Goal: Information Seeking & Learning: Learn about a topic

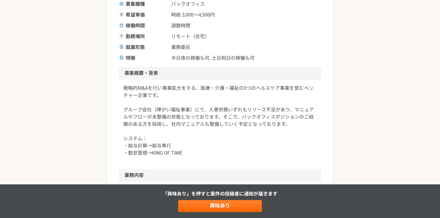
scroll to position [159, 0]
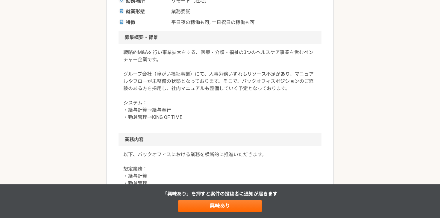
click at [230, 100] on p "戦略的M&Aを行い事業拡大をする、医療・介護・福祉の3つのヘルスケア事業を営むベンチャー企業です。 グループ会社（障がい福祉事業）にて、人事労務いずれもリソー…" at bounding box center [220, 85] width 194 height 72
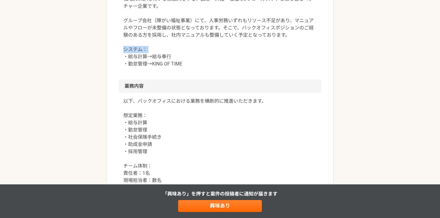
scroll to position [245, 0]
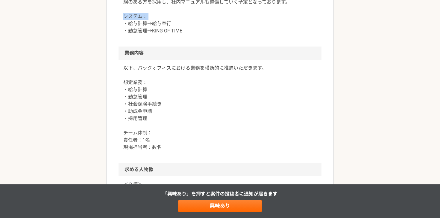
click at [230, 100] on p "以下、バックオフィスにおける業務を横断的に推進いただきます。 想定業務： ・給与計算 ・勤怠管理 ・社会保険手続き ・助成金申請 ・採用管理 チーム体制： 責…" at bounding box center [220, 107] width 194 height 86
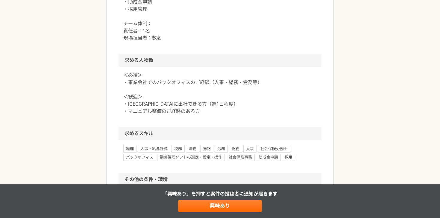
scroll to position [395, 0]
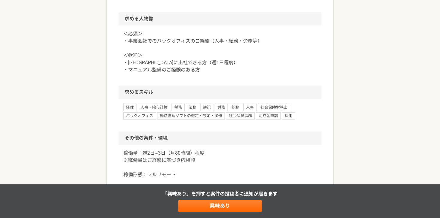
click at [232, 92] on h2 "求めるスキル" at bounding box center [220, 91] width 203 height 13
click at [238, 77] on div "＜必須＞ ・事業会社でのバックオフィスのご経験（人事・総務・労務等） ＜歓迎＞ ・[GEOGRAPHIC_DATA]に出社できる方（週1日程度） ・マニュアル…" at bounding box center [220, 55] width 203 height 60
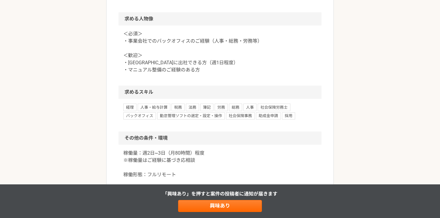
click at [238, 77] on div "＜必須＞ ・事業会社でのバックオフィスのご経験（人事・総務・労務等） ＜歓迎＞ ・[GEOGRAPHIC_DATA]に出社できる方（週1日程度） ・マニュアル…" at bounding box center [220, 55] width 203 height 60
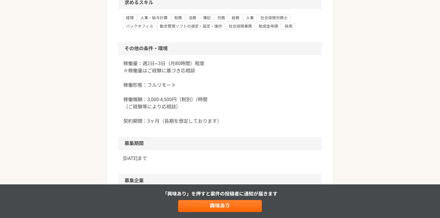
scroll to position [498, 0]
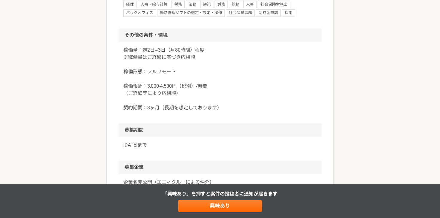
click at [238, 77] on p "稼働量：週2日~3日（月80時間）程度 ※稼働量はご経験に基づき応相談 稼働形態：フルリモート 稼働報酬：3,000-4,500円（税別）/時間 （ご経験等に…" at bounding box center [220, 78] width 194 height 65
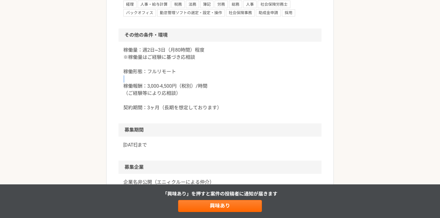
click at [238, 77] on p "稼働量：週2日~3日（月80時間）程度 ※稼働量はご経験に基づき応相談 稼働形態：フルリモート 稼働報酬：3,000-4,500円（税別）/時間 （ご経験等に…" at bounding box center [220, 78] width 194 height 65
click at [233, 97] on p "稼働量：週2日~3日（月80時間）程度 ※稼働量はご経験に基づき応相談 稼働形態：フルリモート 稼働報酬：3,000-4,500円（税別）/時間 （ご経験等に…" at bounding box center [220, 78] width 194 height 65
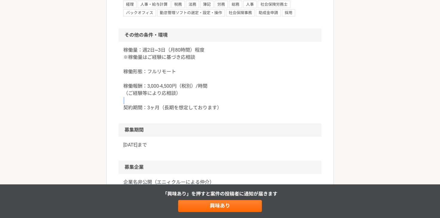
click at [233, 97] on p "稼働量：週2日~3日（月80時間）程度 ※稼働量はご経験に基づき応相談 稼働形態：フルリモート 稼働報酬：3,000-4,500円（税別）/時間 （ご経験等に…" at bounding box center [220, 78] width 194 height 65
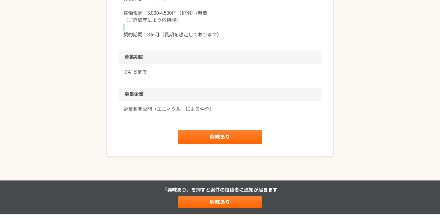
scroll to position [597, 0]
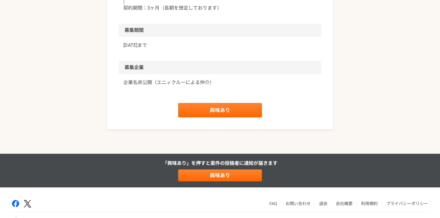
click at [122, 53] on div "[DATE]まで" at bounding box center [220, 49] width 203 height 24
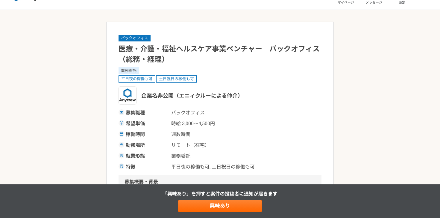
scroll to position [0, 0]
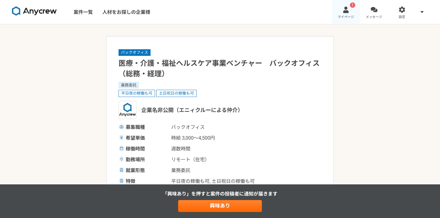
click at [352, 14] on link "! マイページ" at bounding box center [346, 12] width 28 height 24
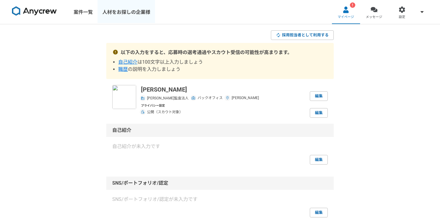
click at [133, 11] on link "人材をお探しの企業様" at bounding box center [127, 12] width 58 height 24
